Goal: Task Accomplishment & Management: Manage account settings

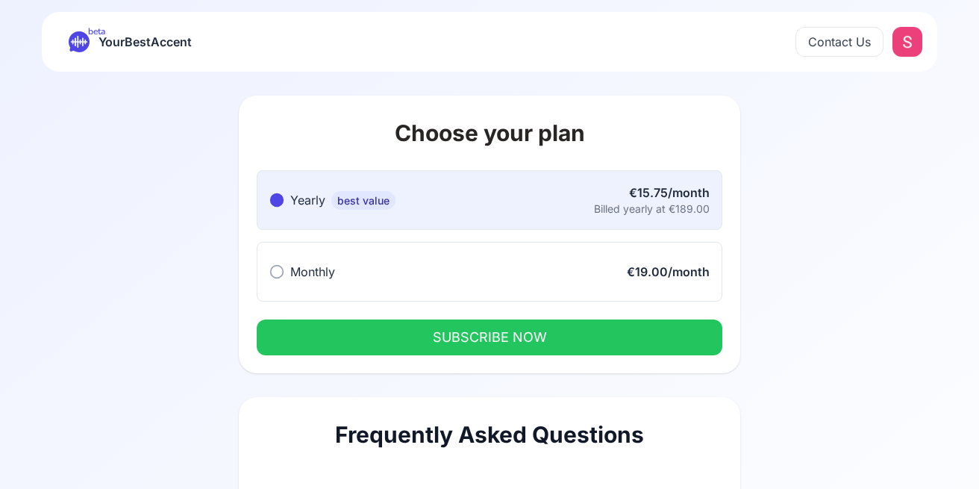
click at [126, 28] on div "beta YourBestAccent Contact Us" at bounding box center [489, 42] width 895 height 60
click at [86, 46] on icon at bounding box center [79, 41] width 21 height 21
click at [905, 41] on html "beta YourBestAccent Contact Us Choose your plan Yearly best value Yearly best v…" at bounding box center [489, 244] width 979 height 489
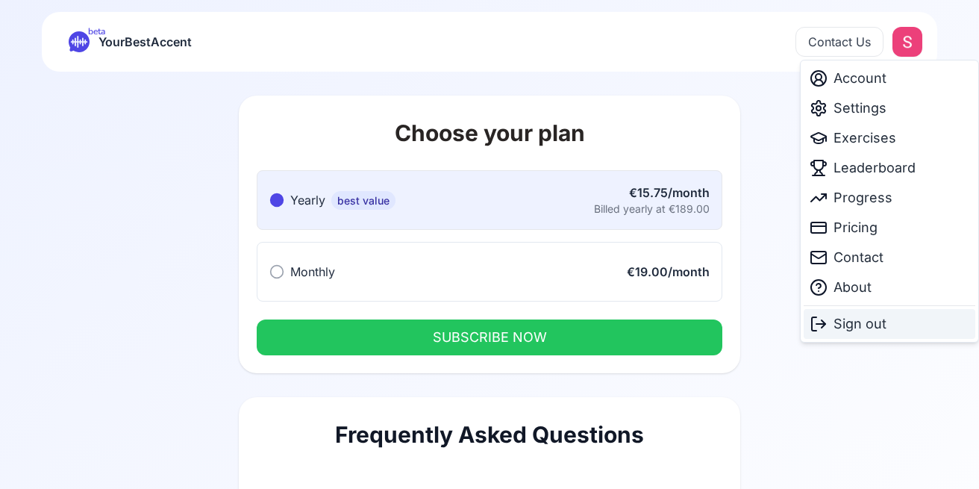
click at [875, 319] on span "Sign out" at bounding box center [859, 323] width 53 height 21
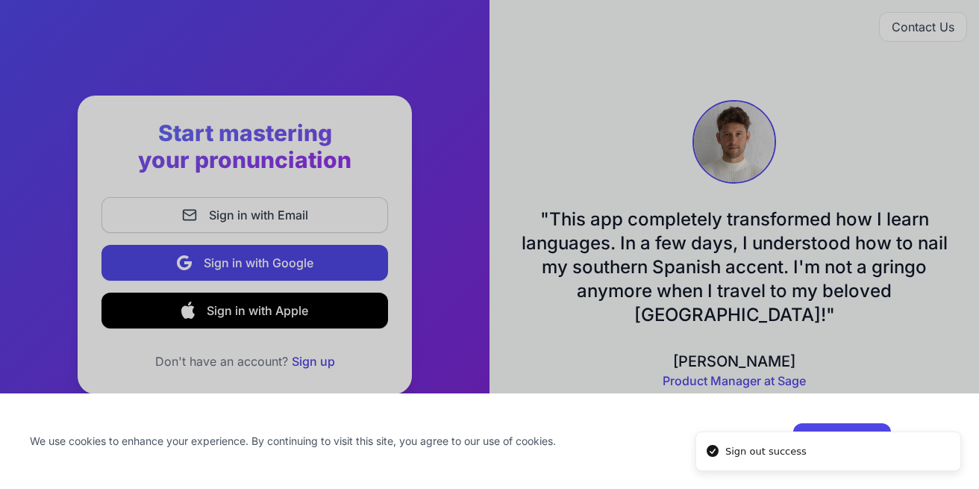
click at [863, 431] on li "Sign out success" at bounding box center [828, 451] width 266 height 40
click at [810, 431] on li "Sign out success" at bounding box center [828, 451] width 266 height 40
click at [809, 431] on li "Sign out success" at bounding box center [828, 451] width 266 height 40
click at [798, 424] on div "Accept More" at bounding box center [871, 441] width 156 height 36
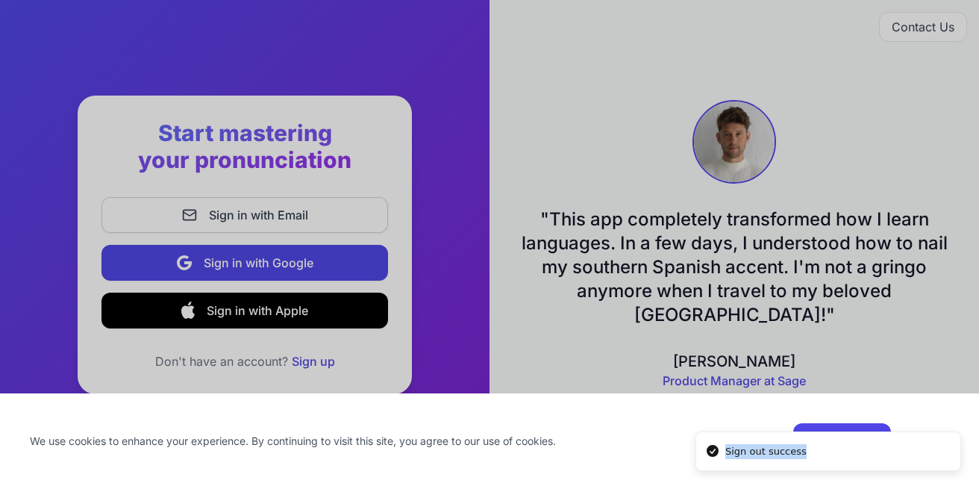
drag, startPoint x: 774, startPoint y: 446, endPoint x: 781, endPoint y: 504, distance: 57.9
click at [781, 472] on li "Sign out success" at bounding box center [828, 451] width 266 height 40
click at [788, 441] on li "Sign out success" at bounding box center [828, 451] width 266 height 40
click at [764, 431] on li "Sign out success" at bounding box center [828, 451] width 266 height 40
click at [816, 431] on li "Sign out success" at bounding box center [828, 451] width 266 height 40
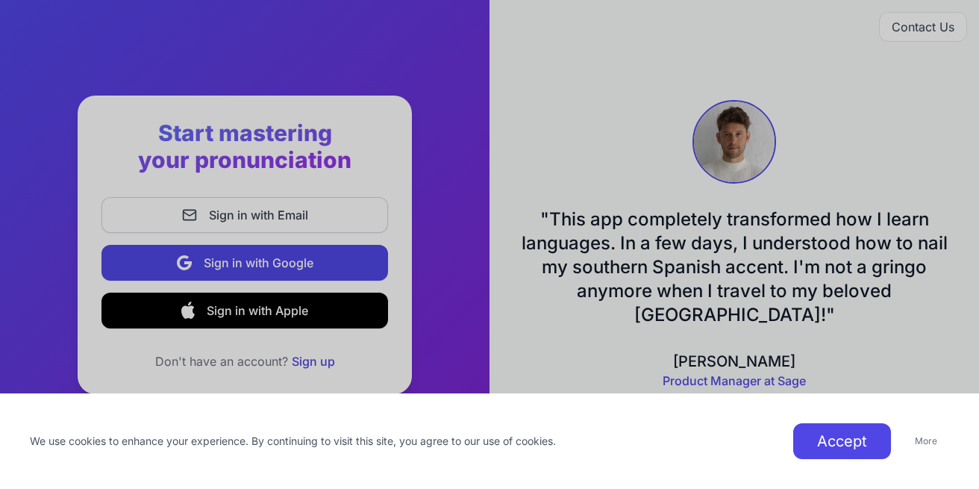
click at [809, 441] on button "Accept" at bounding box center [842, 441] width 98 height 36
